Goal: Communication & Community: Answer question/provide support

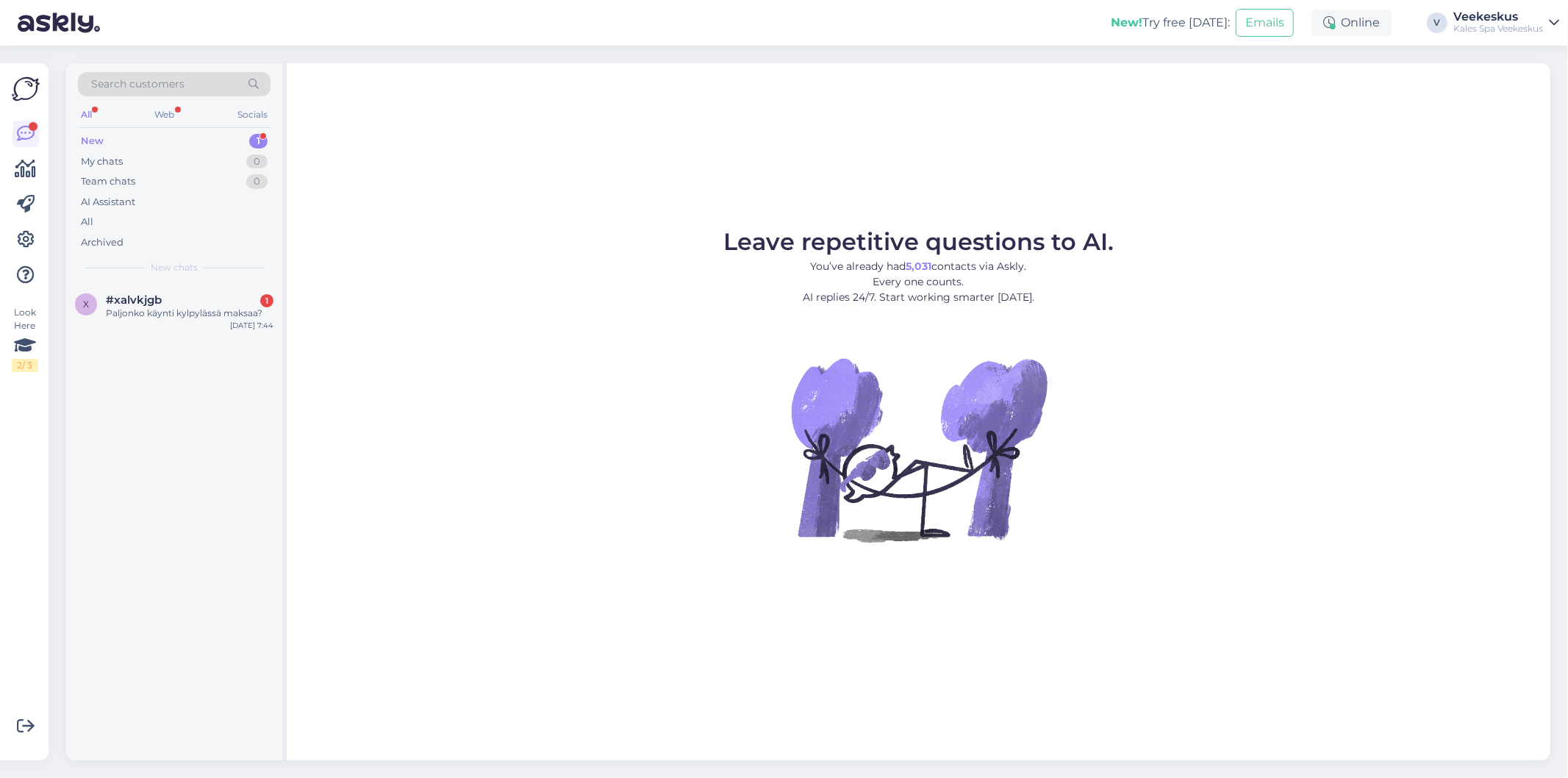
click at [175, 339] on div "x #xalvkjgb 1 Paljonko käynti kylpylässä maksaa? [DATE] 7:44" at bounding box center [174, 522] width 216 height 477
drag, startPoint x: 194, startPoint y: 307, endPoint x: 214, endPoint y: 320, distance: 23.9
click at [195, 307] on div "#xalvkjgb 1 Paljonko käynti kylpylässä maksaa?" at bounding box center [189, 306] width 167 height 26
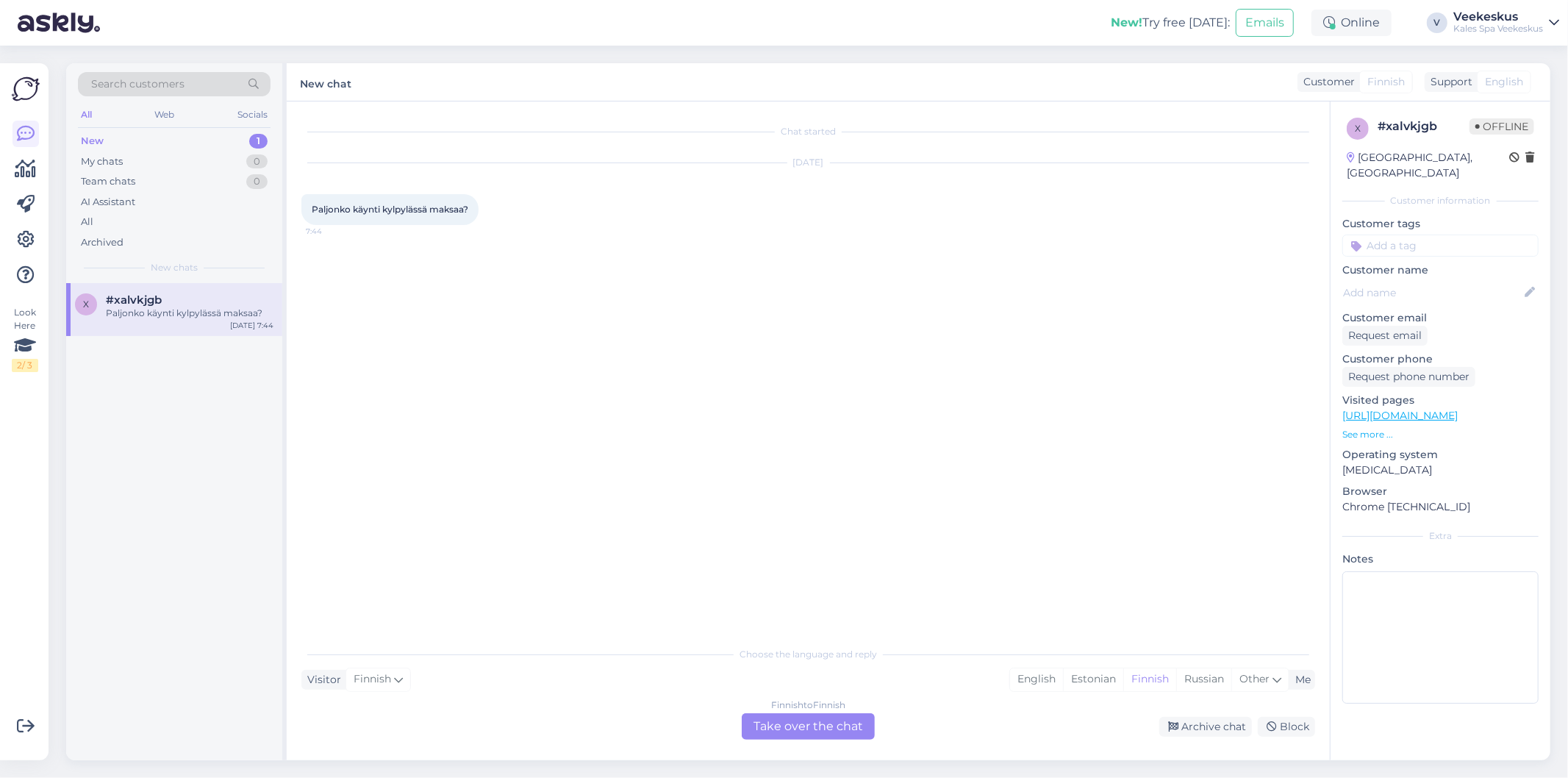
click at [785, 714] on div "Finnish to Finnish Take over the chat" at bounding box center [809, 726] width 133 height 26
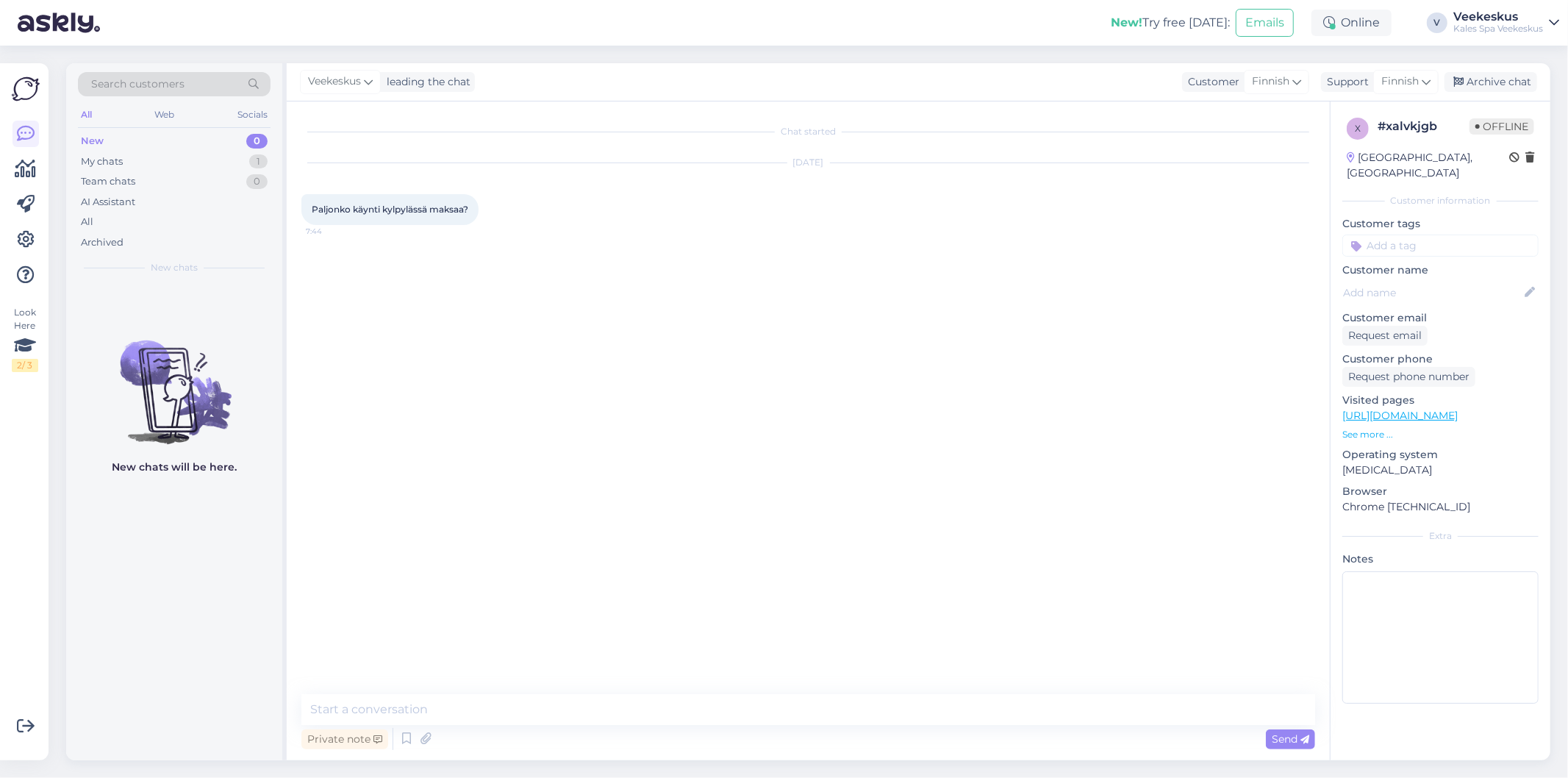
click at [659, 596] on div "Chat started [DATE] Paljonko käynti kylpylässä maksaa? 7:44" at bounding box center [815, 398] width 1027 height 565
click at [1406, 92] on div "Finnish" at bounding box center [1406, 82] width 66 height 24
type input "es"
click at [1379, 177] on link "Estonian" at bounding box center [1379, 170] width 161 height 24
click at [759, 400] on div "Chat started [DATE] Paljonko käynti kylpylässä maksaa? 7:44" at bounding box center [815, 398] width 1027 height 565
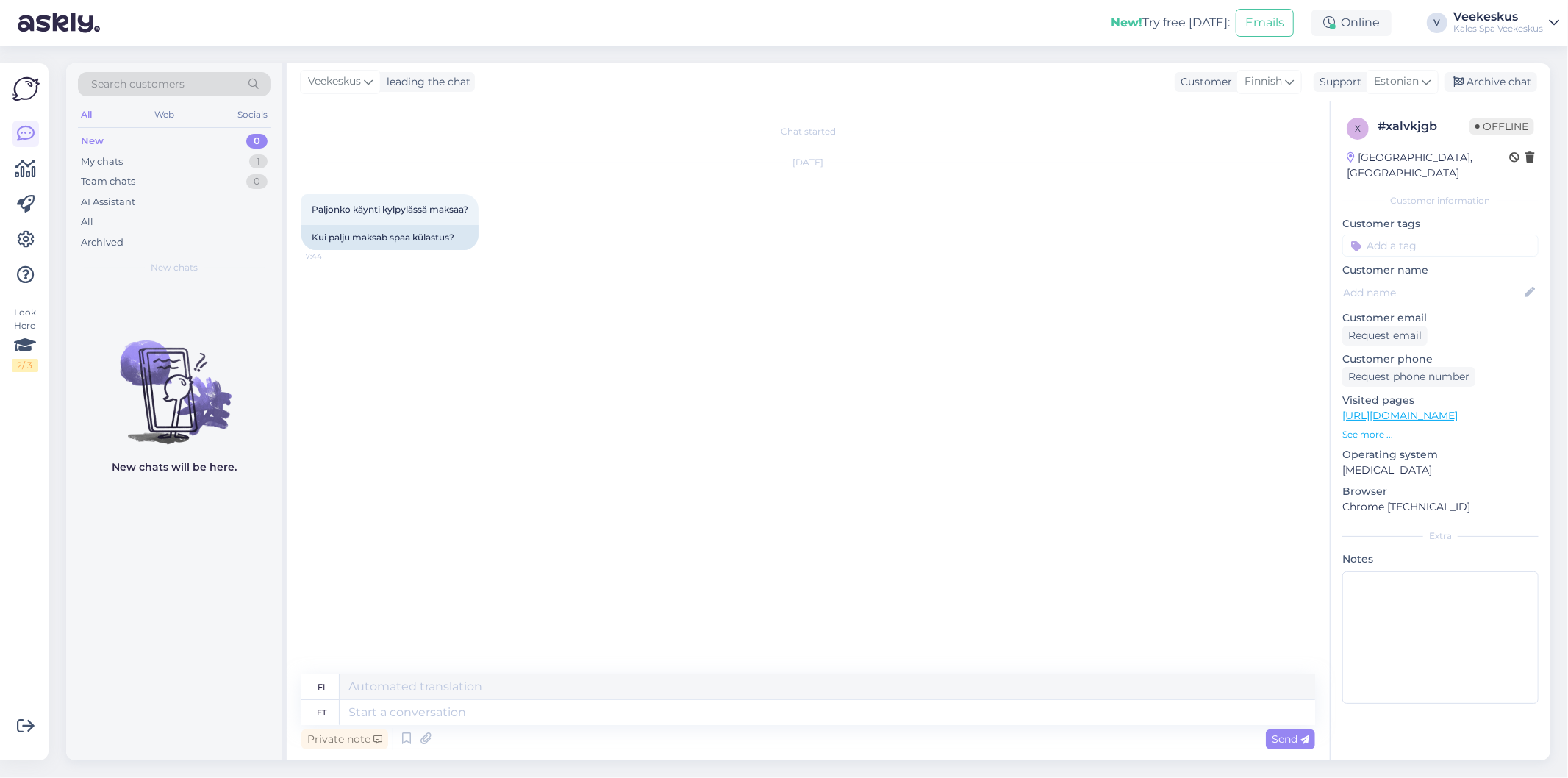
click at [588, 728] on div "Private note Send" at bounding box center [809, 739] width 1014 height 28
click at [588, 719] on textarea at bounding box center [827, 712] width 975 height 25
click at [402, 740] on icon at bounding box center [406, 739] width 18 height 22
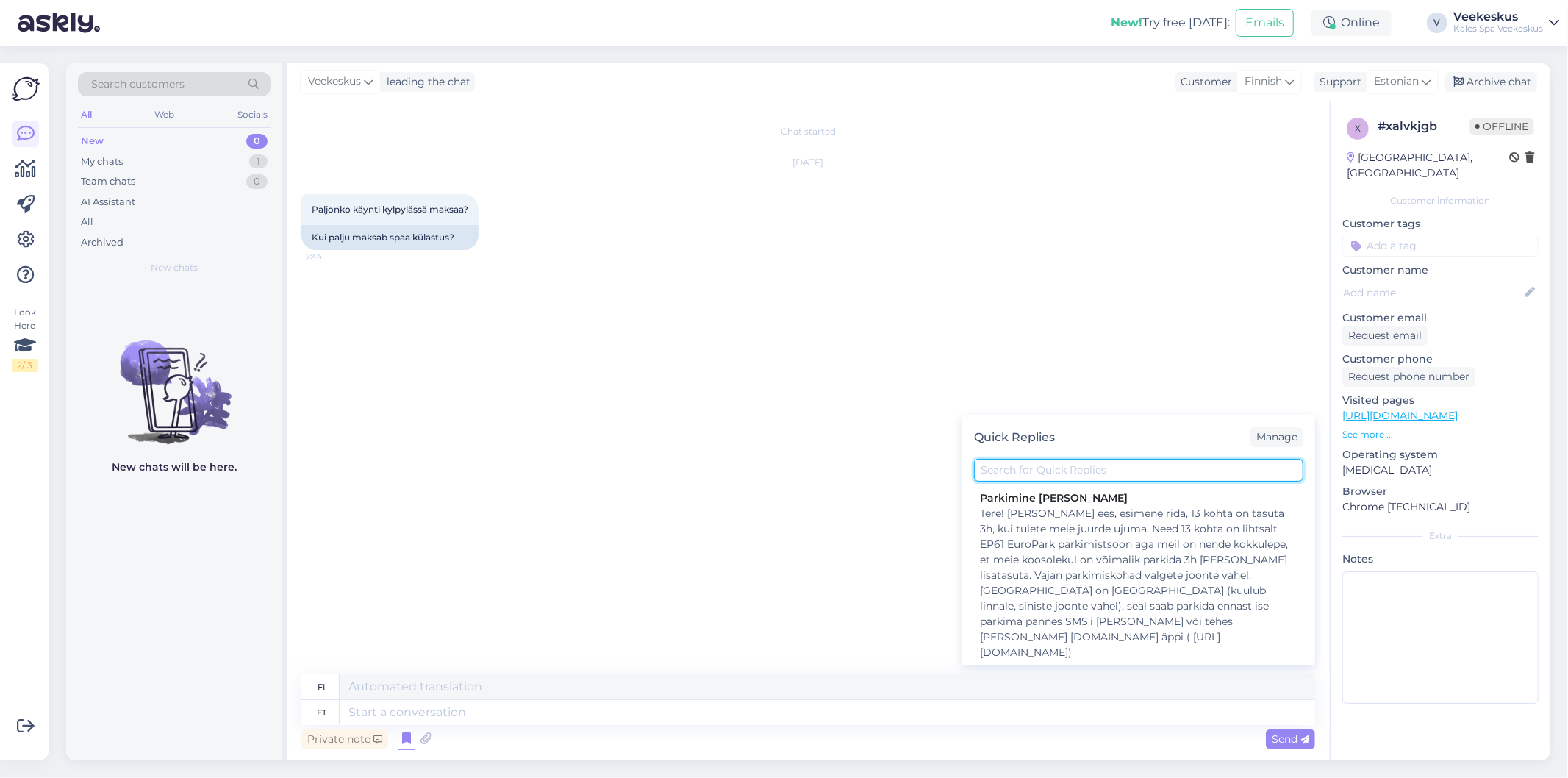
click at [1104, 465] on input "text" at bounding box center [1138, 470] width 329 height 23
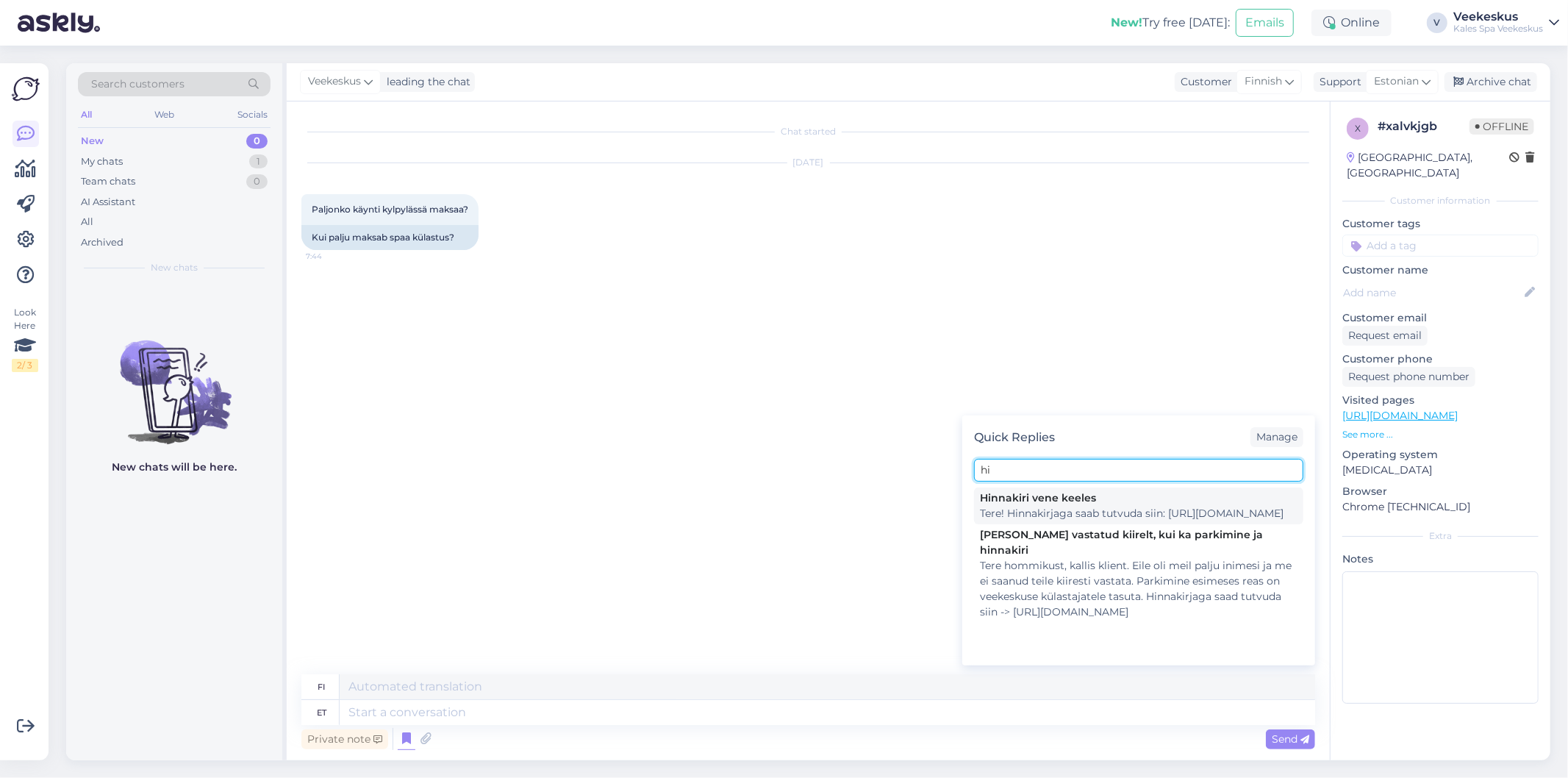
type input "hi"
click at [1108, 497] on div "Hinnakiri vene keeles" at bounding box center [1138, 498] width 317 height 16
type textarea "Hei! Hinnasto löytyy täältä: [URL][DOMAIN_NAME]"
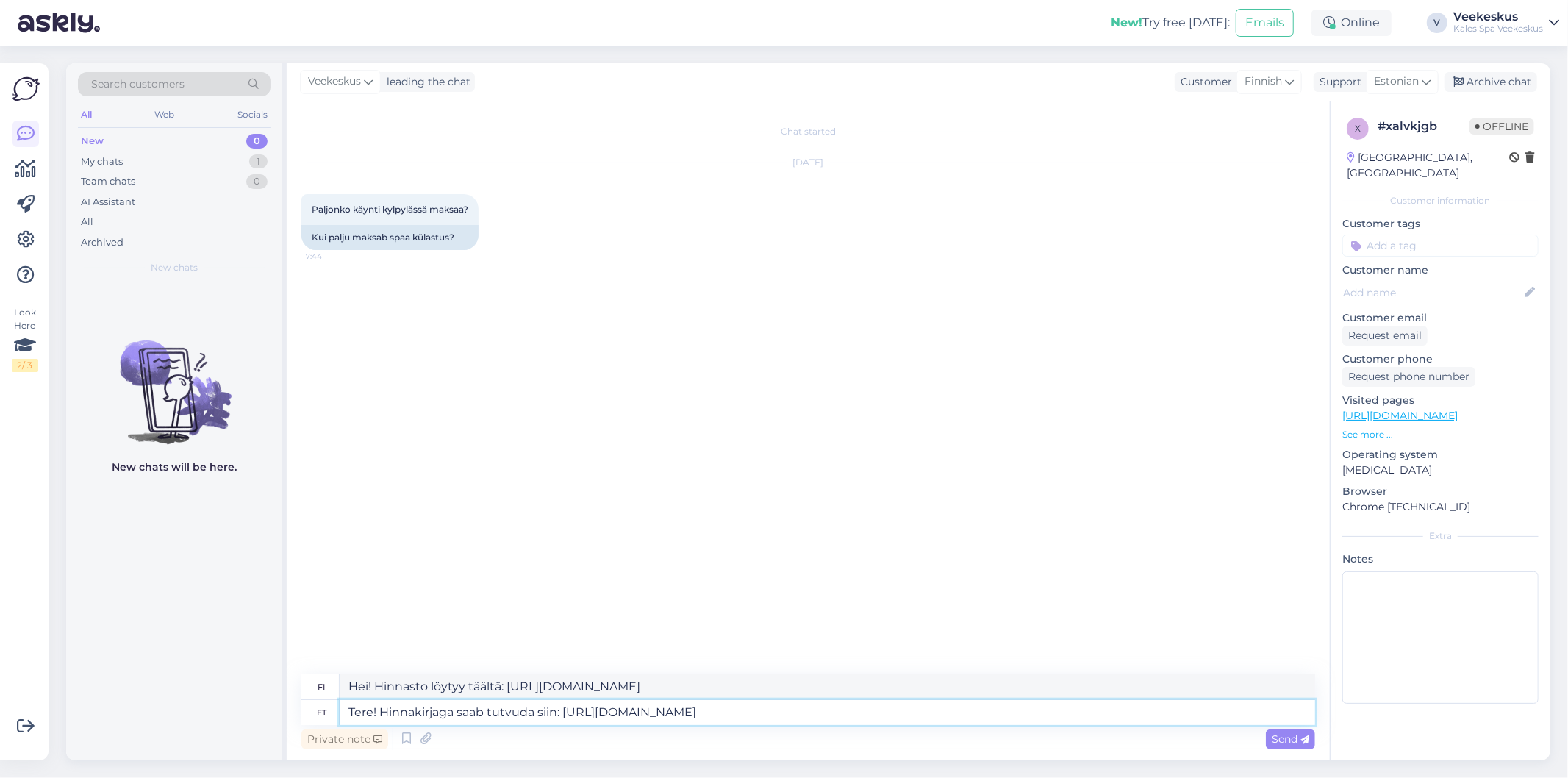
click at [951, 714] on textarea "Tere! Hinnakirjaga saab tutvuda siin: [URL][DOMAIN_NAME]" at bounding box center [827, 712] width 975 height 25
drag, startPoint x: 934, startPoint y: 717, endPoint x: 566, endPoint y: 720, distance: 368.0
click at [566, 720] on textarea "Tere! Hinnakirjaga saab tutvuda siin: [URL][DOMAIN_NAME]" at bounding box center [827, 712] width 975 height 25
type textarea "Tere! Hinnakirjaga saab tutvuda siin:"
type textarea "Hei! [PERSON_NAME] katsoa hinnaston täältä:"
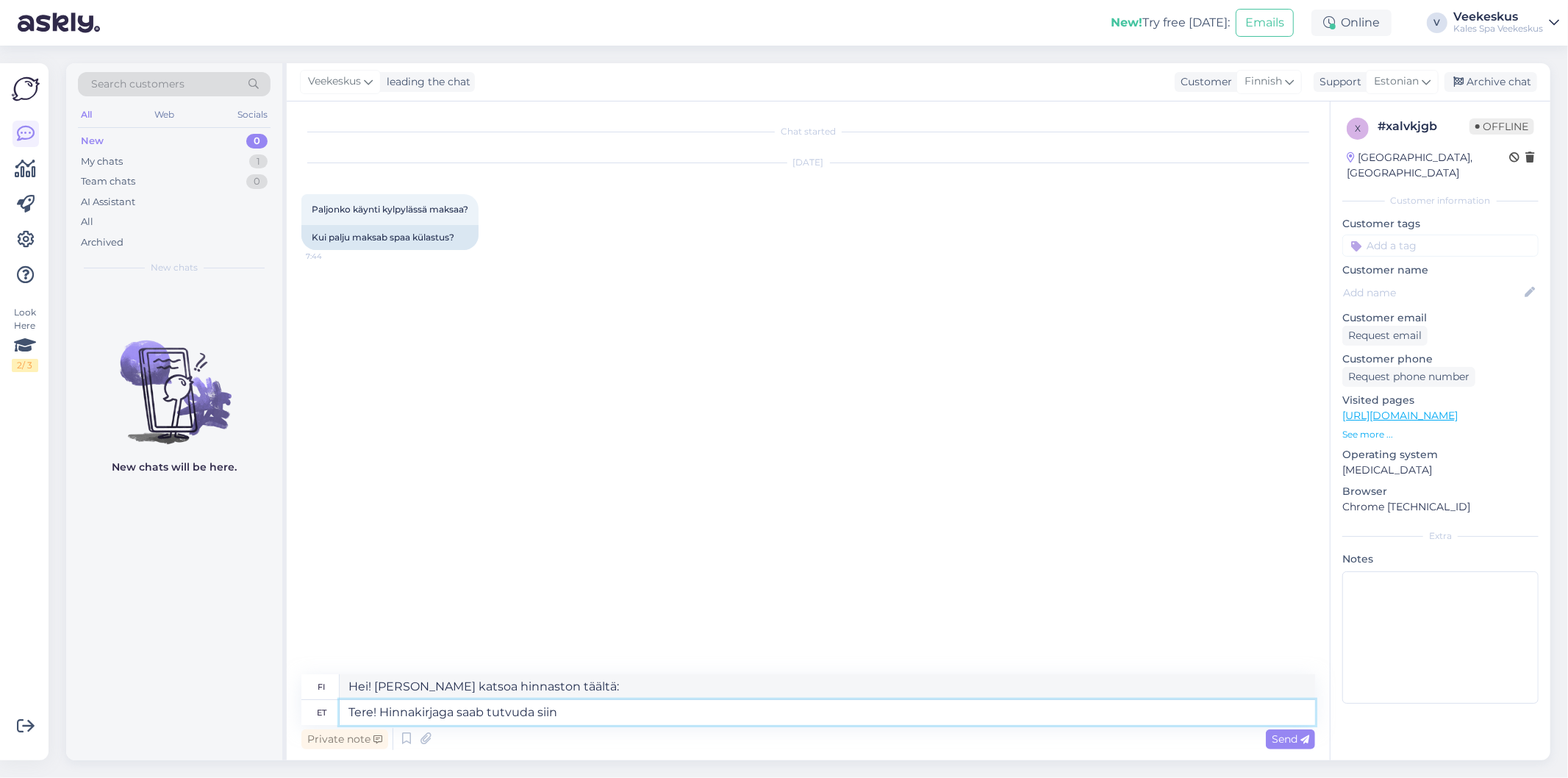
type textarea "Tere! Hinnakirjaga saab tutvuda siin"
type textarea "Hei! [PERSON_NAME] katsoa hinnaston täältä"
type textarea "Tere! Hinnakirjaga saab tutvuda siin ->"
type textarea "Hei! [PERSON_NAME] katsoa hinnaston täältä ->"
paste textarea "[URL][DOMAIN_NAME]"
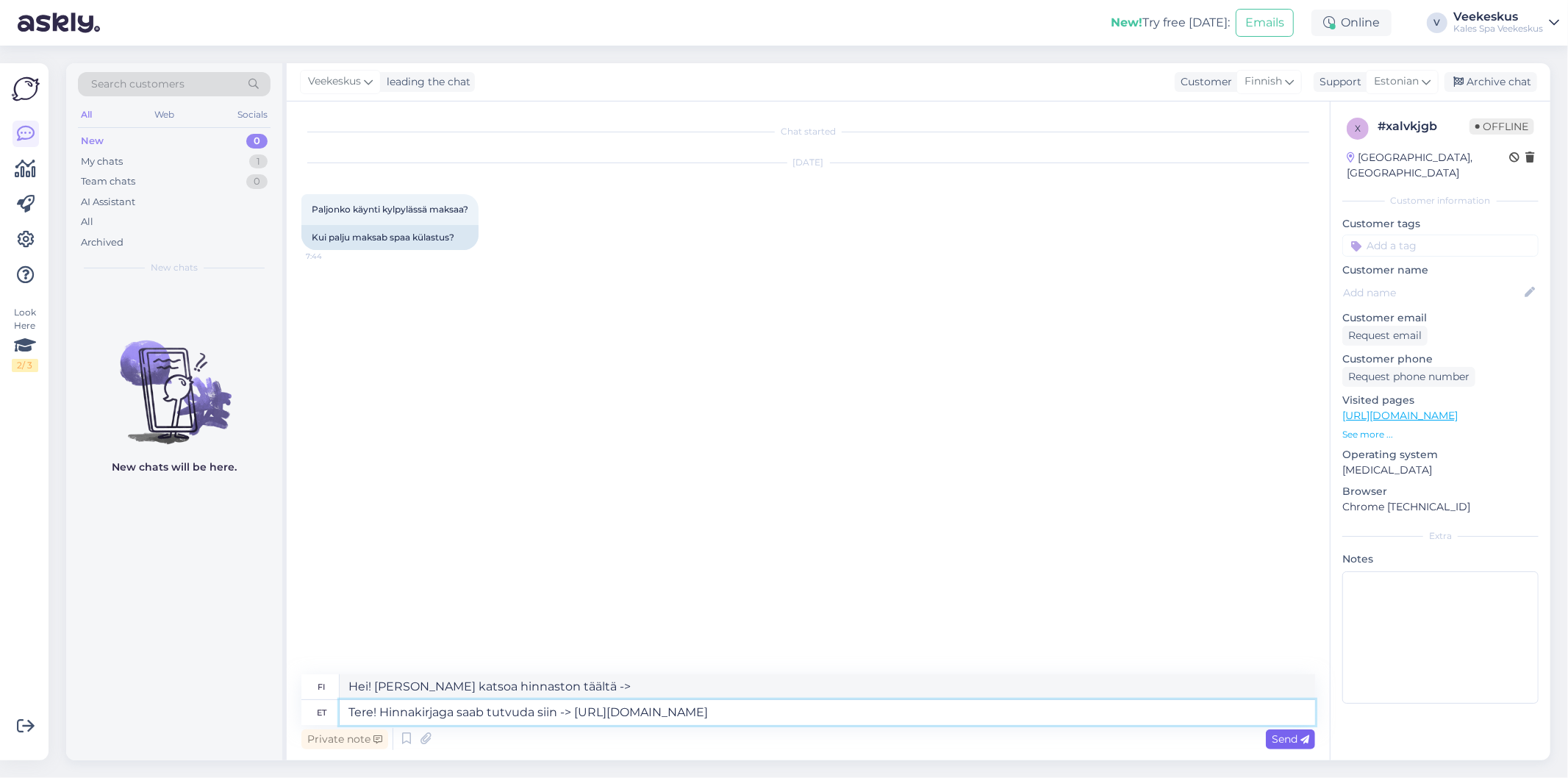
type textarea "Tere! Hinnakirjaga saab tutvuda siin -> [URL][DOMAIN_NAME]"
click at [1269, 733] on div "Send" at bounding box center [1290, 739] width 49 height 20
type textarea "Hei! Hinnaston löydät täältä -> [URL][DOMAIN_NAME]"
click at [1296, 738] on span "Send" at bounding box center [1290, 739] width 38 height 13
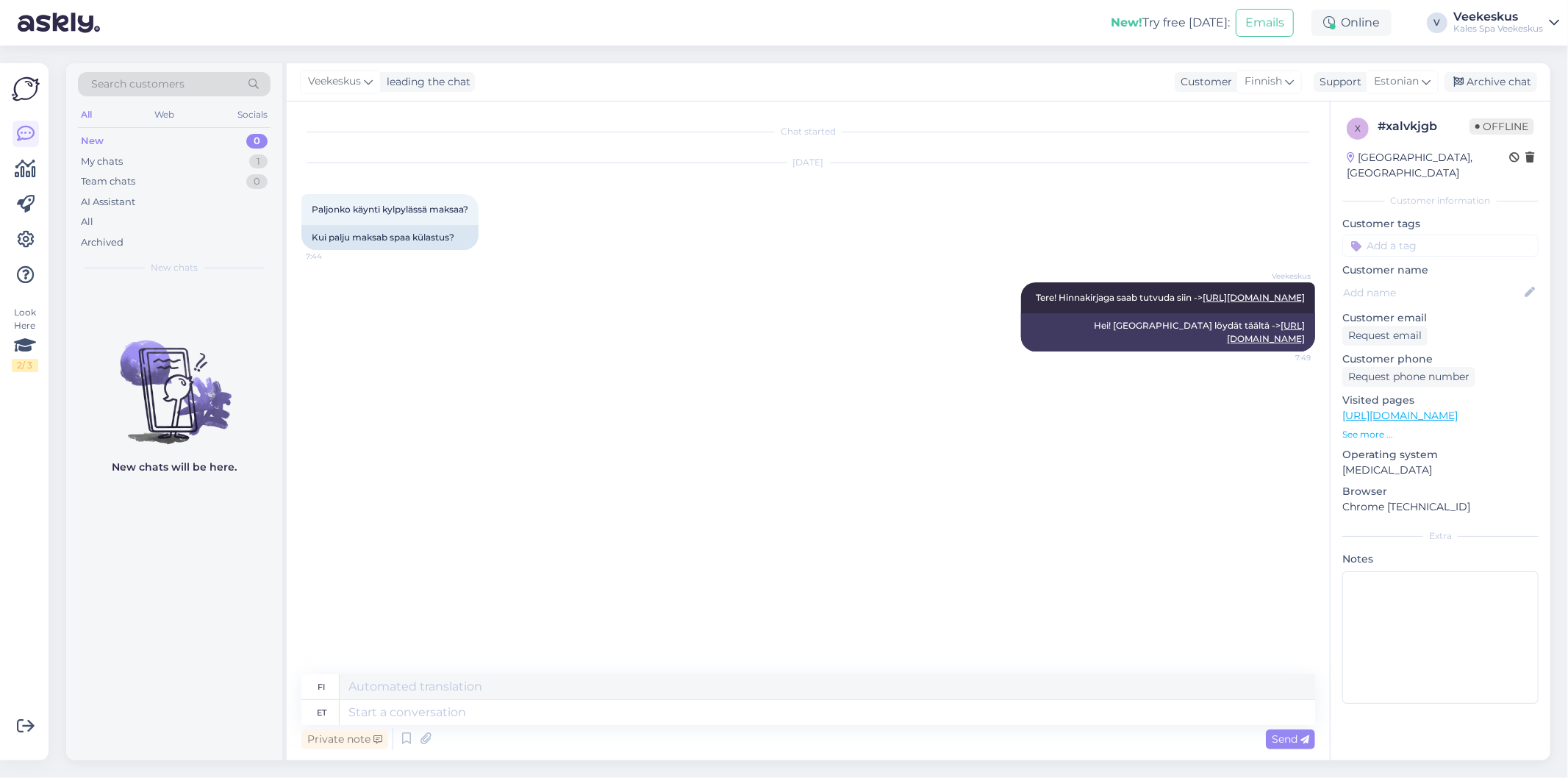
click at [1045, 386] on div "Chat started [DATE] Paljonko käynti kylpylässä maksaa? 7:44 Kui palju maksab sp…" at bounding box center [815, 388] width 1027 height 545
click at [1463, 82] on icon at bounding box center [1458, 82] width 11 height 11
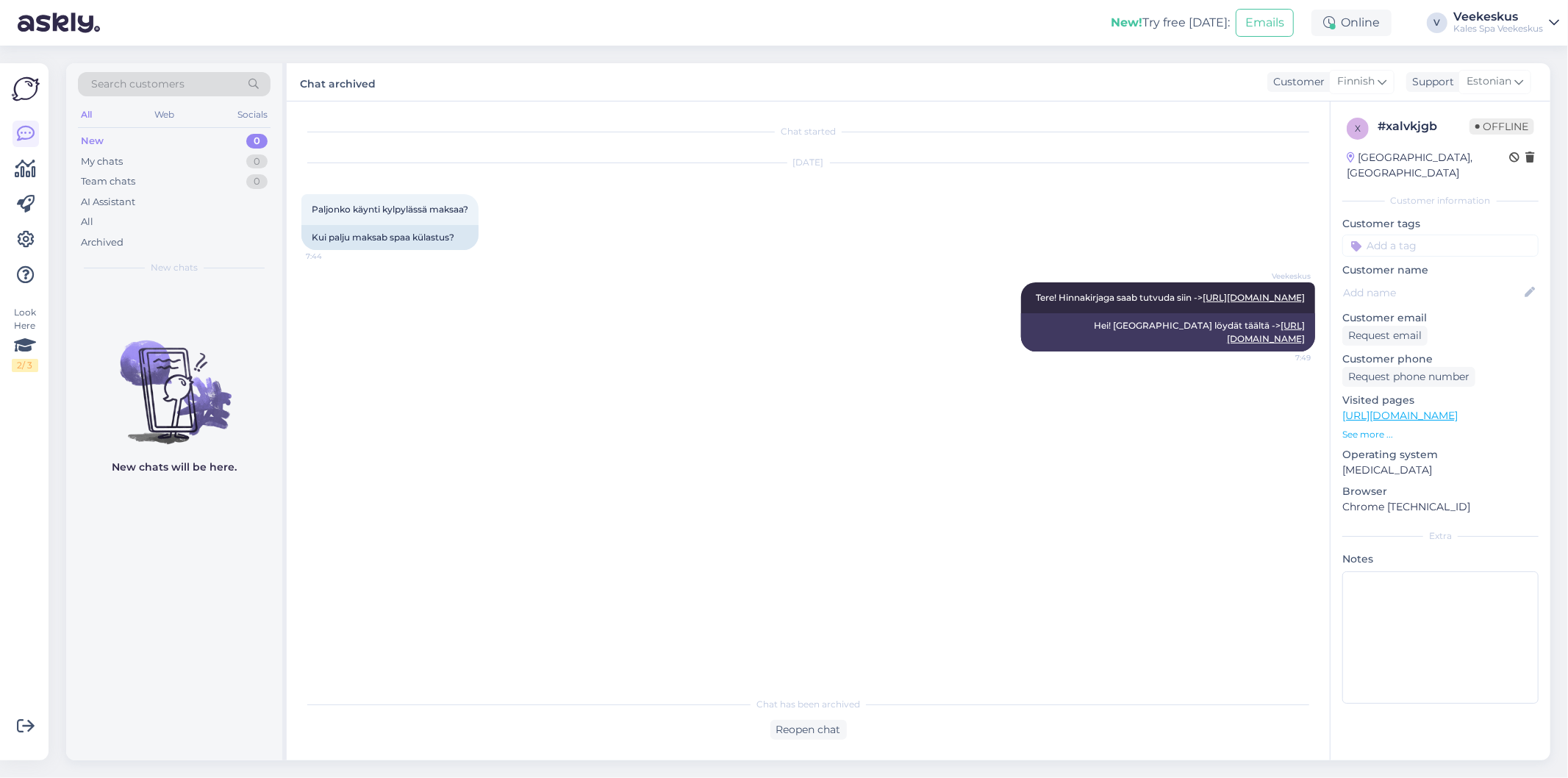
click at [933, 489] on div "Chat started [DATE] Paljonko käynti kylpylässä maksaa? 7:44 Kui palju maksab sp…" at bounding box center [815, 396] width 1027 height 560
click at [1147, 435] on div "Chat started [DATE] Paljonko käynti kylpylässä maksaa? 7:44 Kui palju maksab sp…" at bounding box center [815, 396] width 1027 height 560
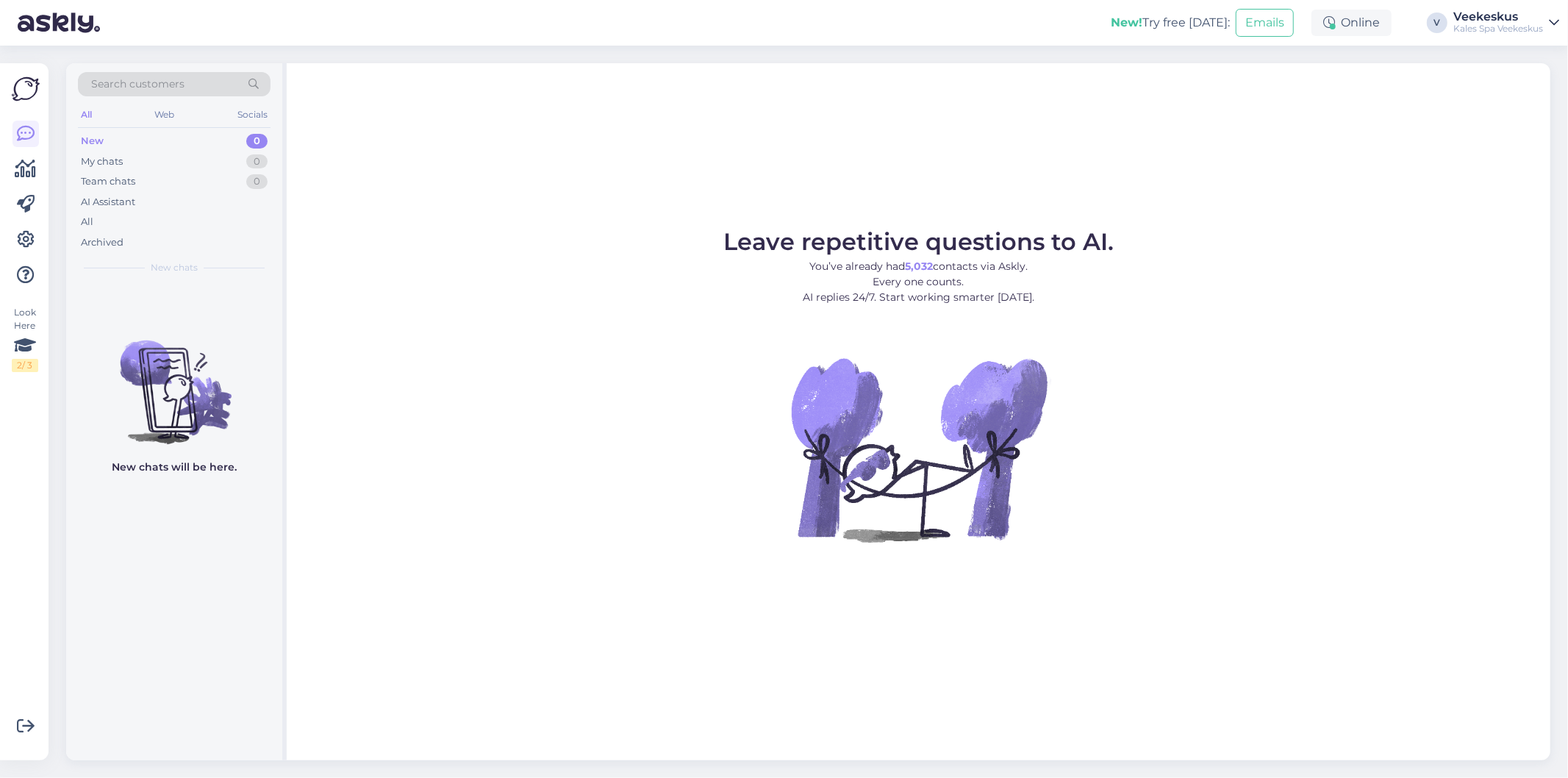
click at [703, 156] on div "Leave repetitive questions to AI. You’ve already had 5,032 contacts via Askly. …" at bounding box center [918, 411] width 1264 height 697
